Goal: Share content: Share content

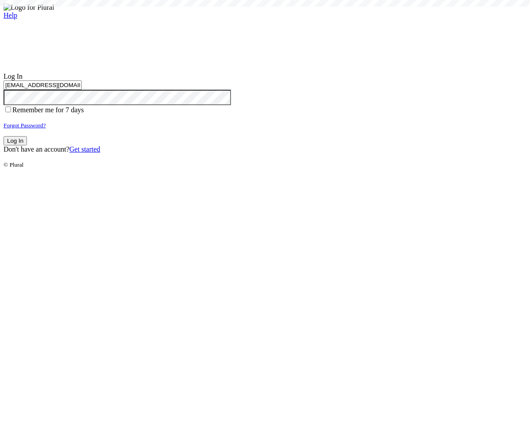
type input "[EMAIL_ADDRESS][DOMAIN_NAME]"
click at [27, 145] on button "Log In" at bounding box center [15, 140] width 23 height 9
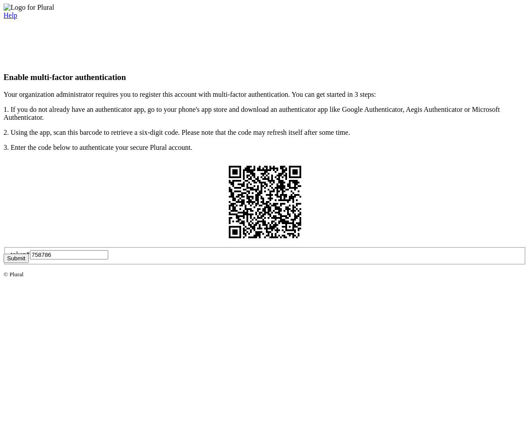
type input "758786"
click at [29, 263] on button "Submit" at bounding box center [16, 258] width 25 height 9
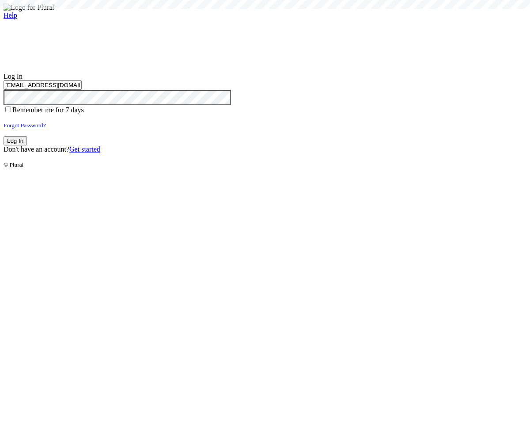
click at [27, 145] on button "Log In" at bounding box center [15, 140] width 23 height 9
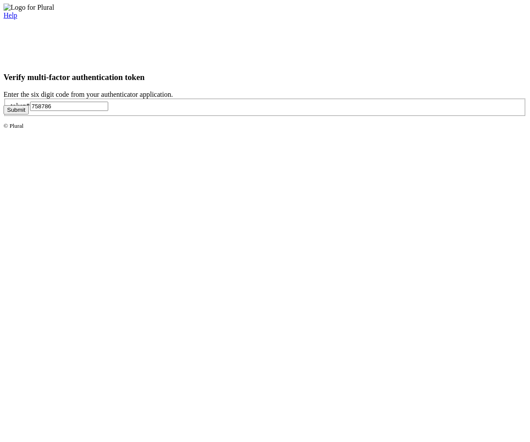
type input "758786"
click at [29, 114] on button "Submit" at bounding box center [16, 109] width 25 height 9
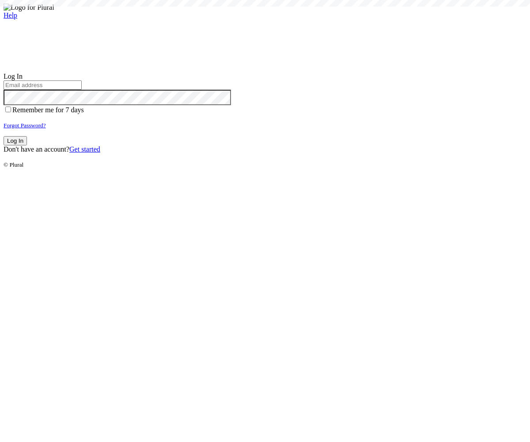
click at [46, 129] on small "Forgot Password?" at bounding box center [25, 125] width 42 height 7
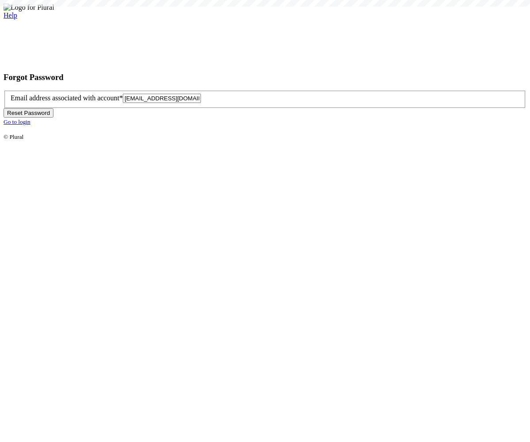
click at [53, 118] on button "Reset Password" at bounding box center [29, 112] width 50 height 9
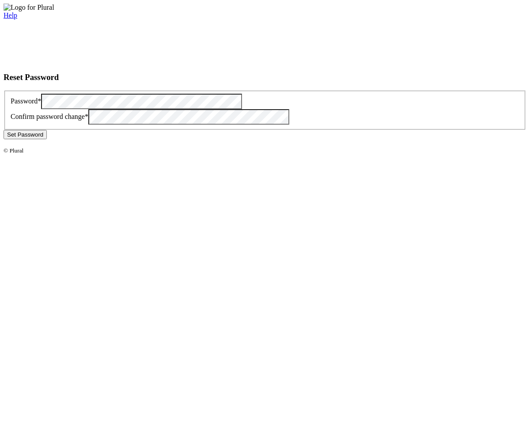
click at [47, 139] on button "Set Password" at bounding box center [25, 134] width 43 height 9
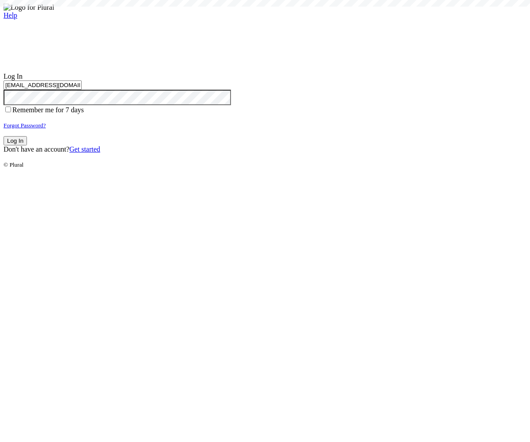
type input "[EMAIL_ADDRESS][DOMAIN_NAME]"
click at [27, 145] on button "Log In" at bounding box center [15, 140] width 23 height 9
type input "[EMAIL_ADDRESS][DOMAIN_NAME]"
click at [27, 145] on button "Log In" at bounding box center [15, 140] width 23 height 9
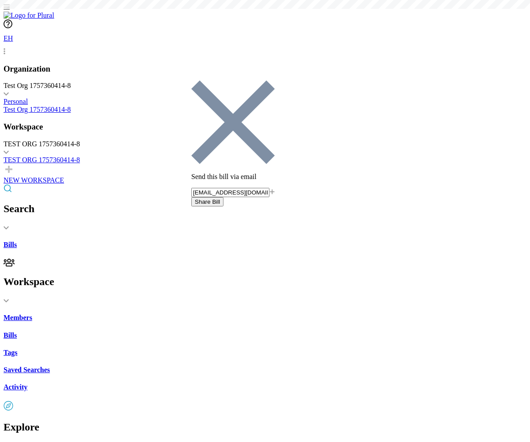
type input "share-email-test@civiceagle-test.com"
click at [224, 197] on button "Share Bill" at bounding box center [207, 201] width 32 height 9
